Goal: Task Accomplishment & Management: Manage account settings

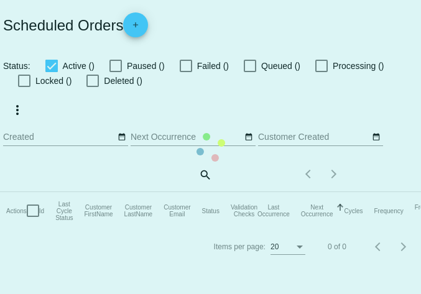
checkbox input "true"
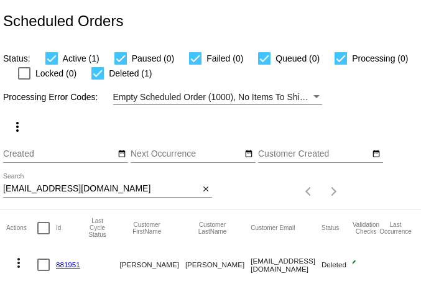
click at [53, 192] on input "[EMAIL_ADDRESS][DOMAIN_NAME]" at bounding box center [101, 189] width 196 height 10
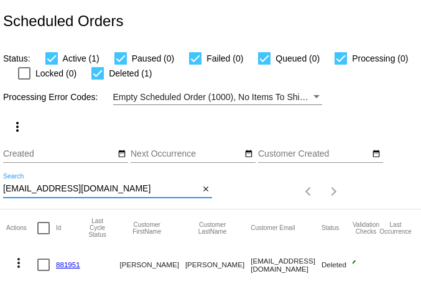
click at [53, 192] on input "[EMAIL_ADDRESS][DOMAIN_NAME]" at bounding box center [101, 189] width 196 height 10
paste input "delsmith1952"
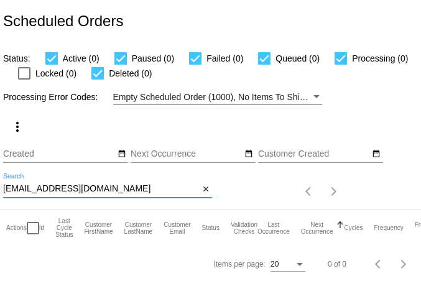
click at [126, 190] on input "[EMAIL_ADDRESS][DOMAIN_NAME]" at bounding box center [101, 189] width 196 height 10
type input "[PERSON_NAME]"
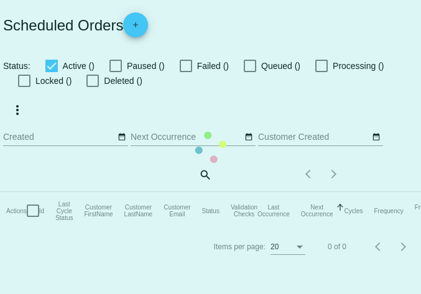
checkbox input "true"
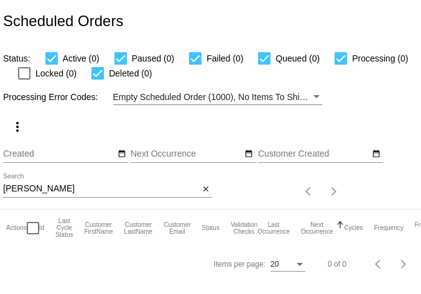
click at [60, 190] on input "[PERSON_NAME]" at bounding box center [101, 189] width 196 height 10
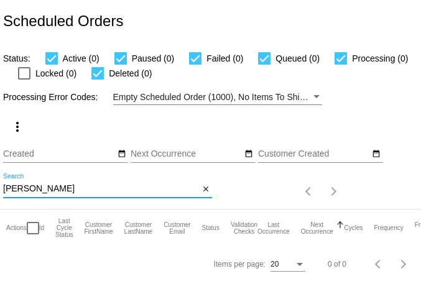
click at [60, 190] on input "[PERSON_NAME]" at bounding box center [101, 189] width 196 height 10
paste input "rosettagreen052521@gmail.com"
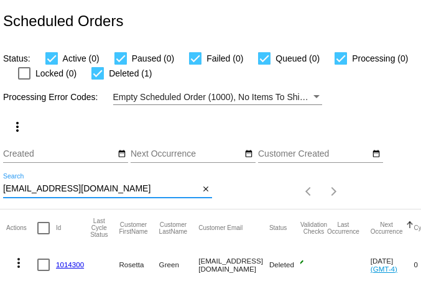
scroll to position [34, 0]
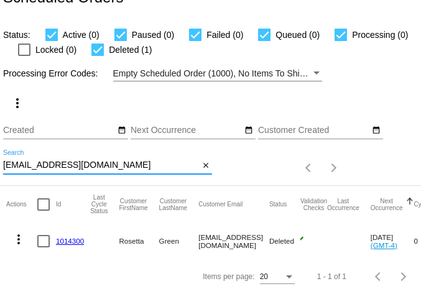
type input "rosettagreen052521@gmail.com"
